Goal: Navigation & Orientation: Find specific page/section

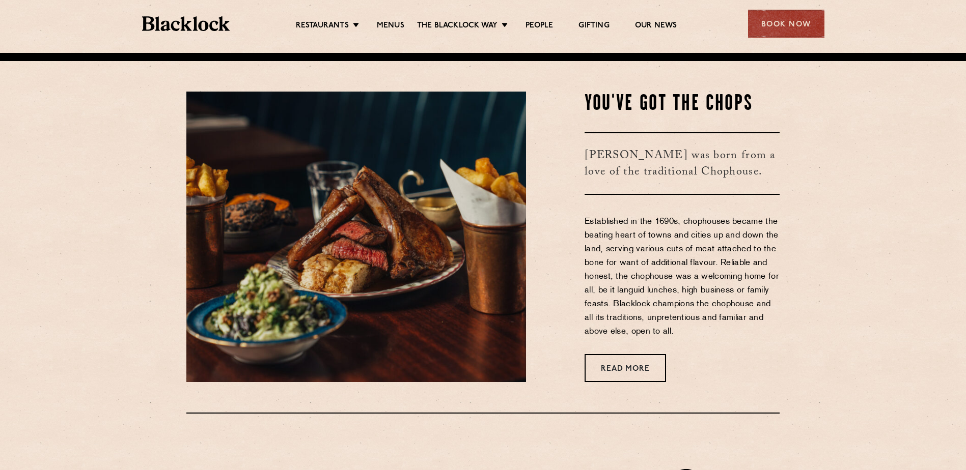
scroll to position [407, 0]
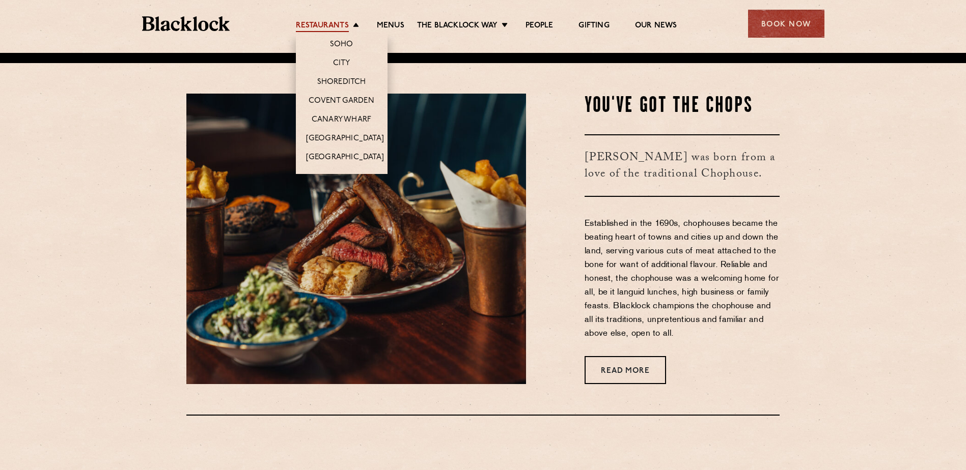
click at [326, 26] on link "Restaurants" at bounding box center [322, 26] width 53 height 11
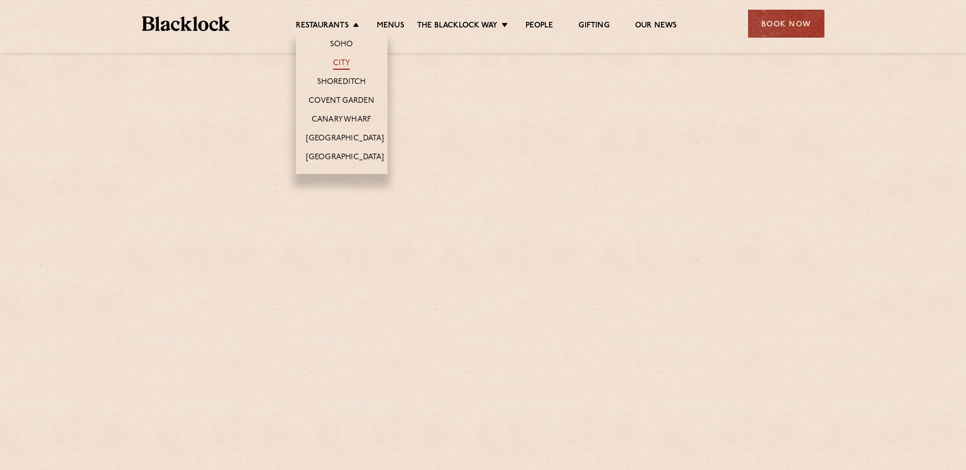
click at [338, 59] on link "City" at bounding box center [341, 64] width 17 height 11
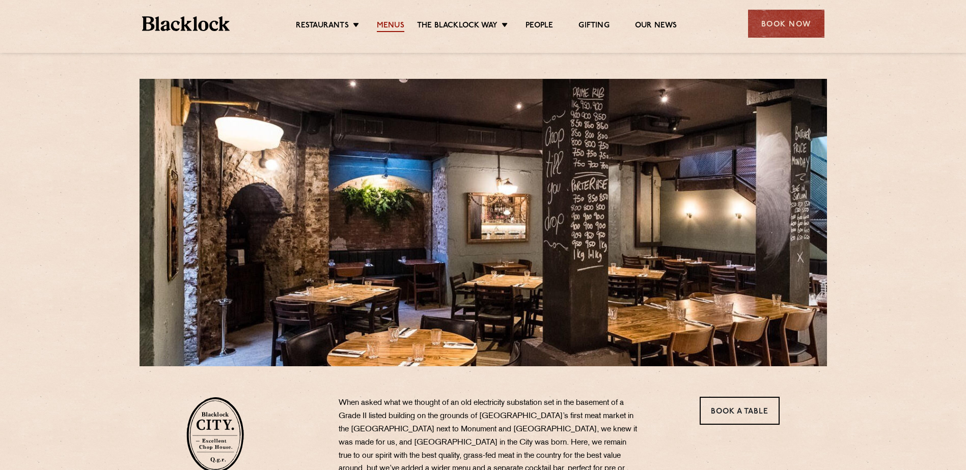
click at [391, 21] on link "Menus" at bounding box center [390, 26] width 27 height 11
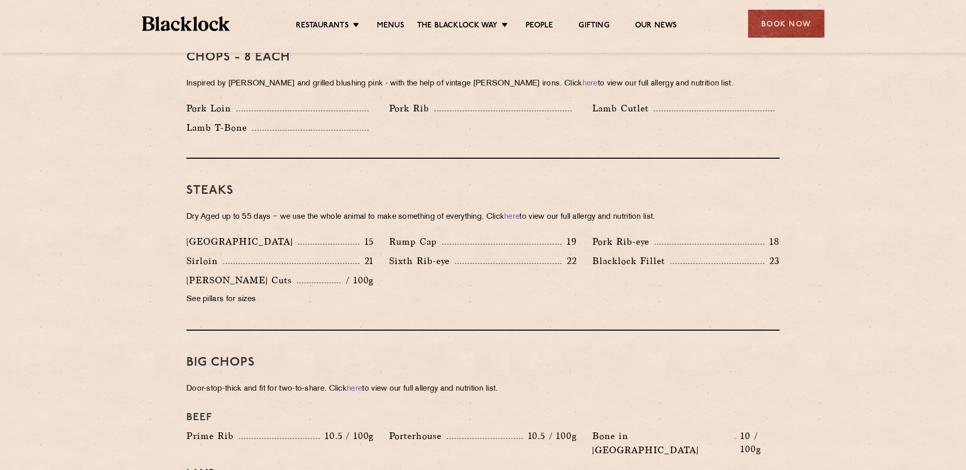
scroll to position [865, 0]
